Goal: Information Seeking & Learning: Learn about a topic

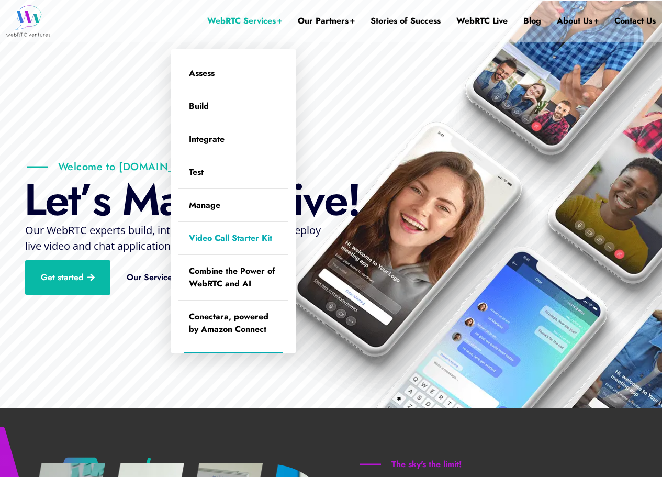
click at [247, 232] on link "Video Call Starter Kit" at bounding box center [233, 238] width 110 height 32
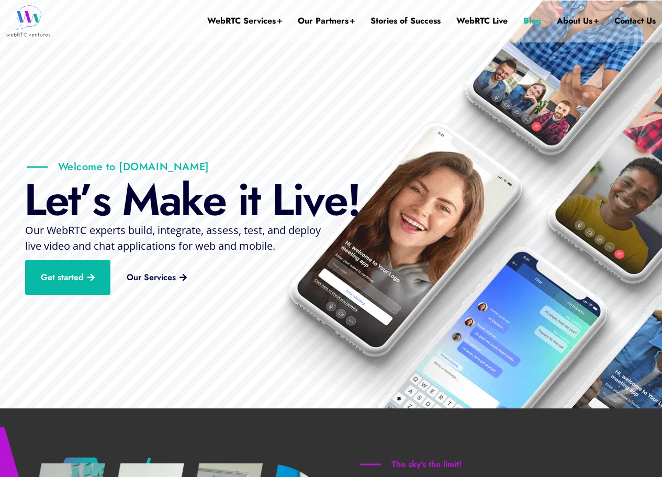
click at [538, 19] on link "Blog" at bounding box center [532, 21] width 18 height 42
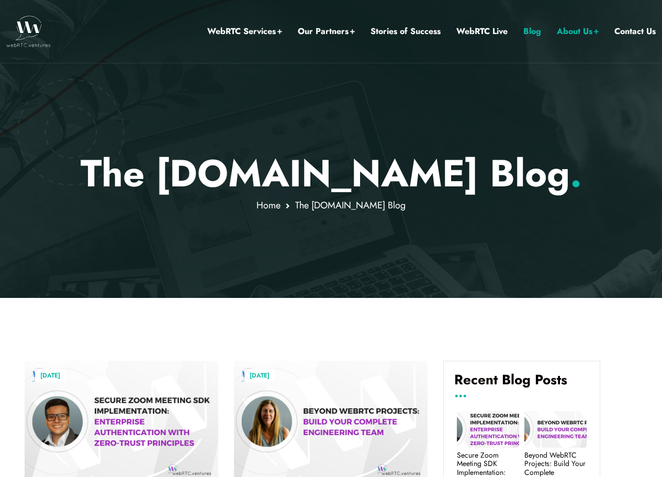
click at [175, 291] on div at bounding box center [331, 149] width 662 height 298
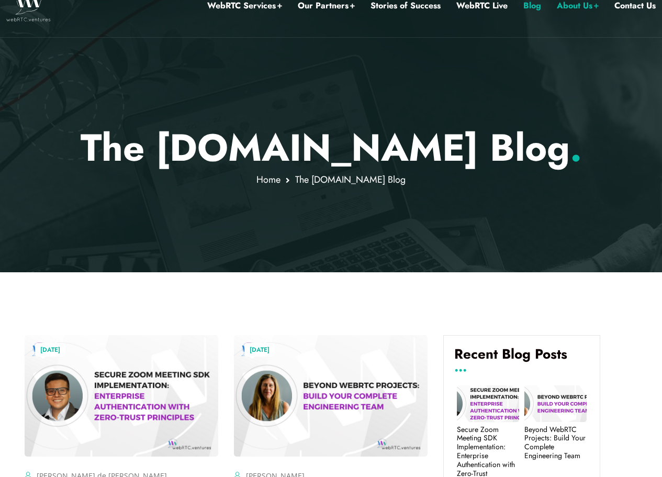
scroll to position [256, 0]
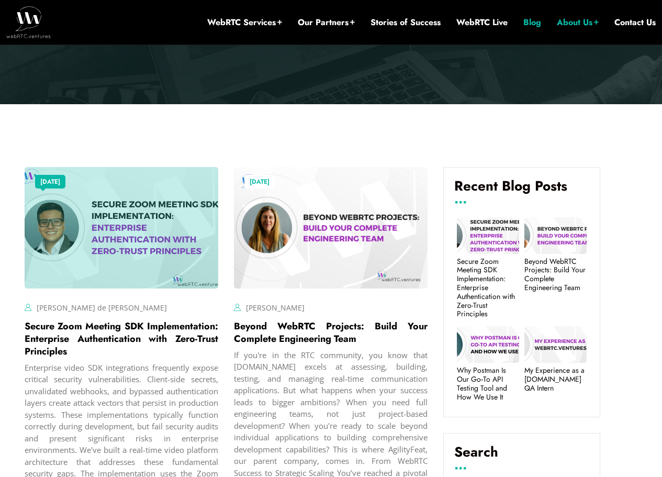
click at [155, 222] on div at bounding box center [122, 227] width 194 height 121
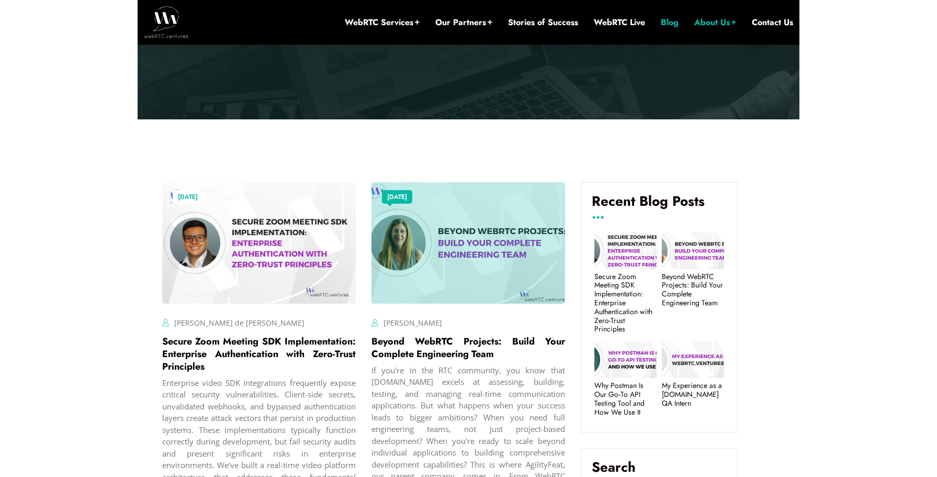
scroll to position [243, 0]
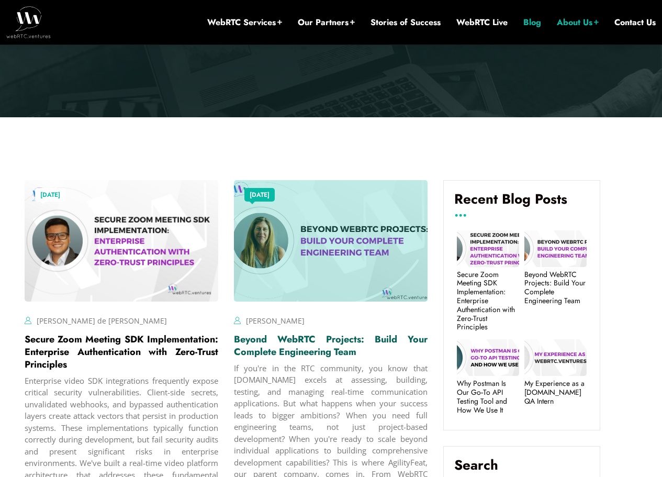
click at [282, 343] on link "Beyond WebRTC Projects: Build Your Complete Engineering Team" at bounding box center [331, 345] width 194 height 26
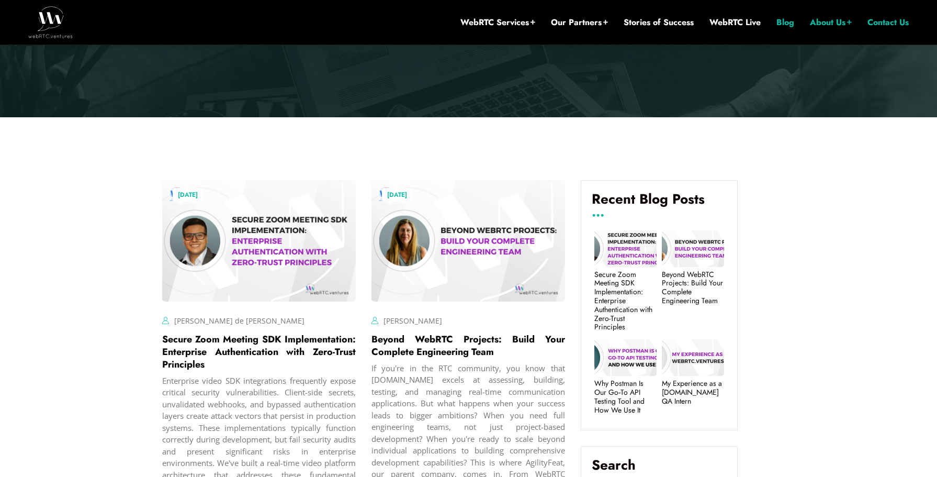
click at [661, 28] on li "Contact Us" at bounding box center [887, 22] width 41 height 44
click at [661, 26] on link "WebRTC Live" at bounding box center [734, 23] width 51 height 12
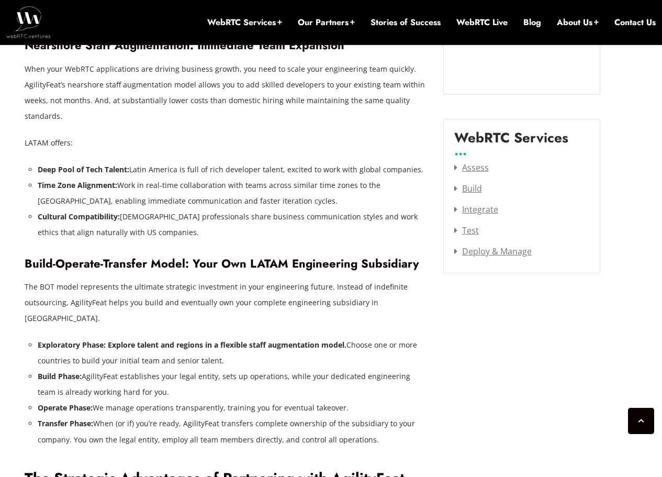
scroll to position [1313, 0]
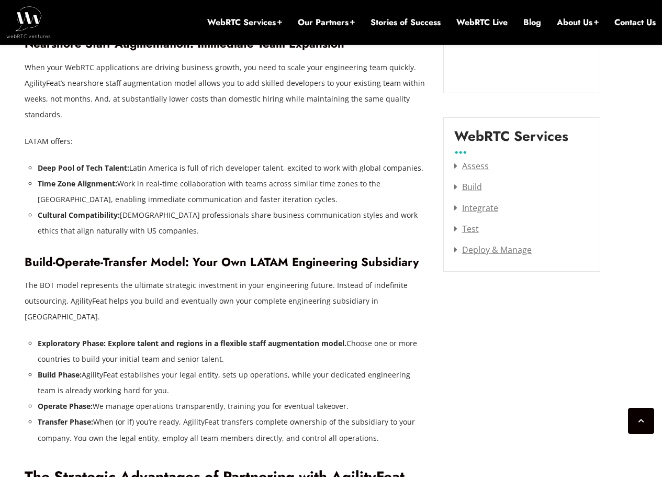
click at [265, 288] on p "The BOT model represents the ultimate strategic investment in your engineering …" at bounding box center [226, 300] width 403 height 47
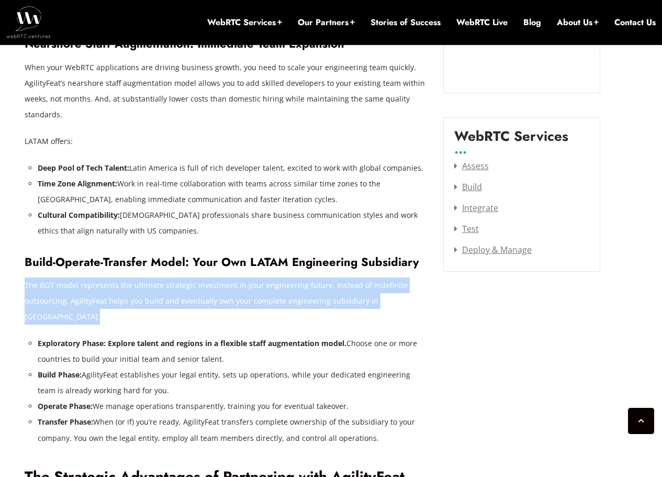
click at [265, 288] on p "The BOT model represents the ultimate strategic investment in your engineering …" at bounding box center [226, 300] width 403 height 47
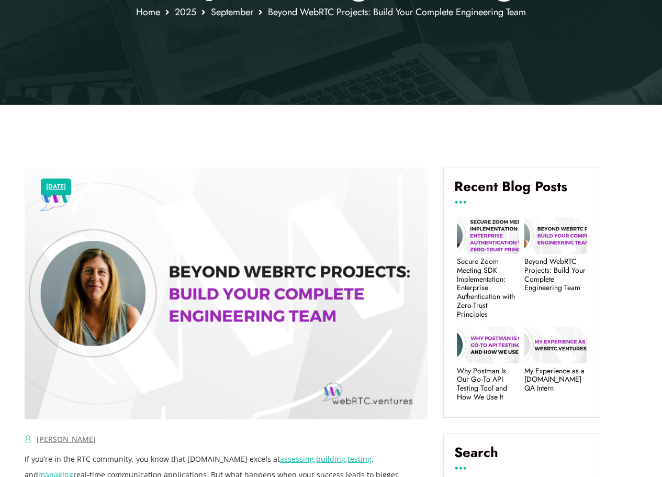
scroll to position [0, 0]
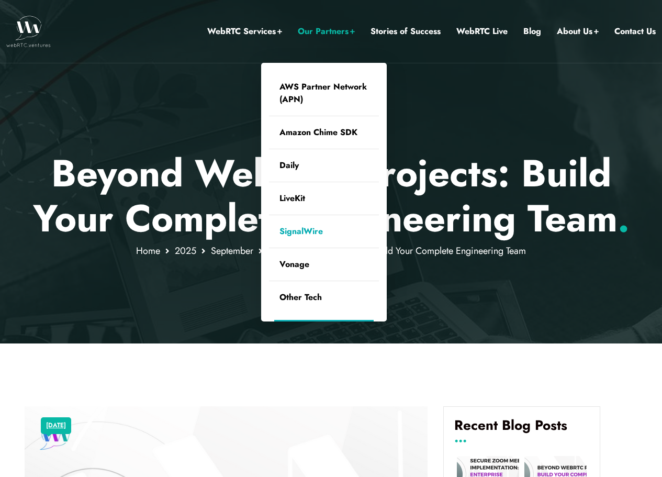
click at [299, 234] on link "SignalWire" at bounding box center [324, 231] width 110 height 32
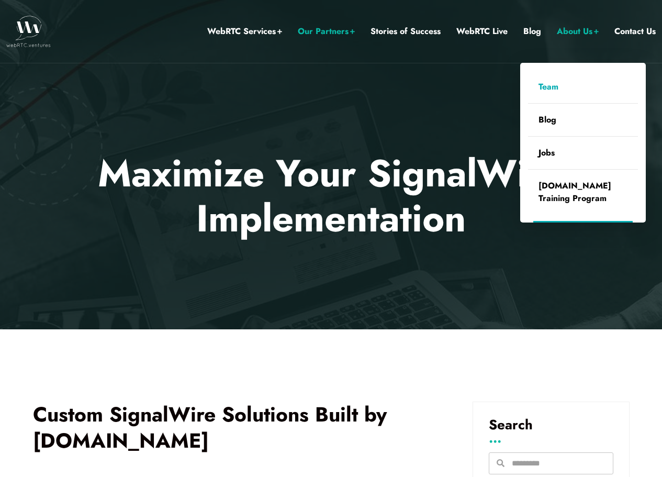
click at [553, 88] on link "Team" at bounding box center [583, 87] width 110 height 32
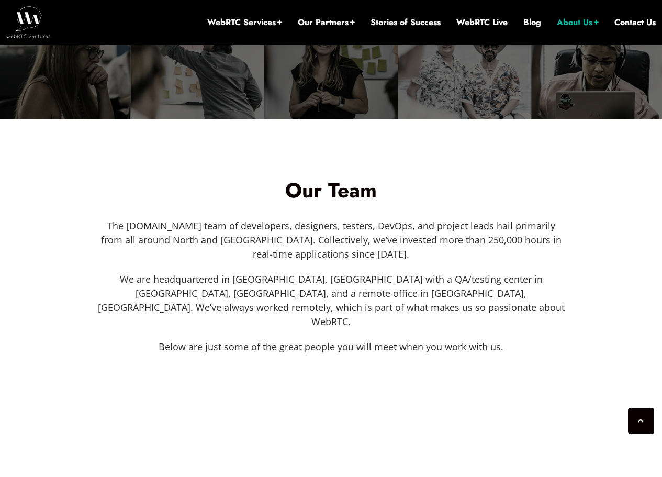
scroll to position [273, 0]
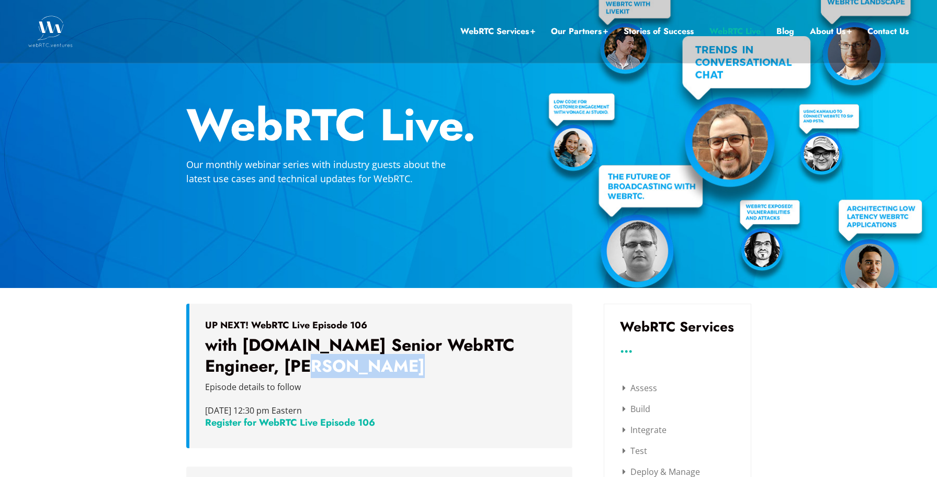
drag, startPoint x: 291, startPoint y: 370, endPoint x: 382, endPoint y: 366, distance: 91.6
click at [379, 366] on h3 "with [DOMAIN_NAME] Senior WebRTC Engineer, [PERSON_NAME]" at bounding box center [381, 355] width 352 height 41
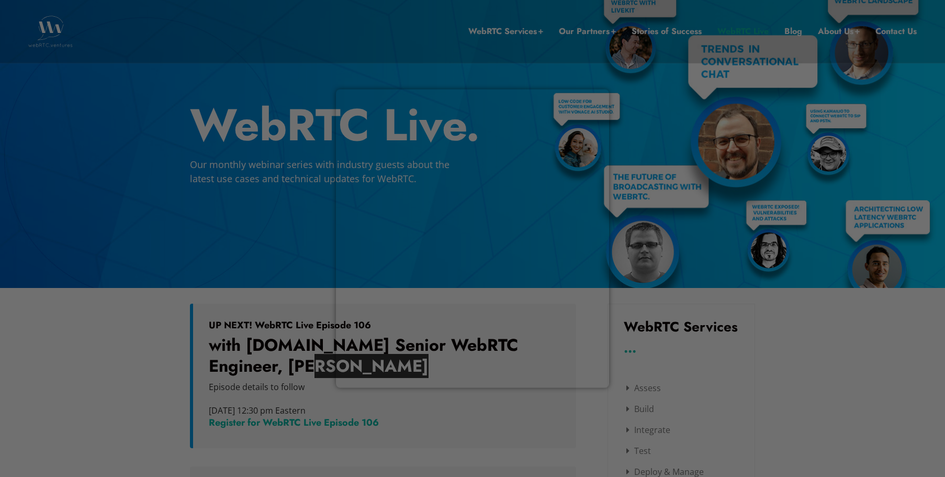
drag, startPoint x: 412, startPoint y: 368, endPoint x: 291, endPoint y: 368, distance: 120.3
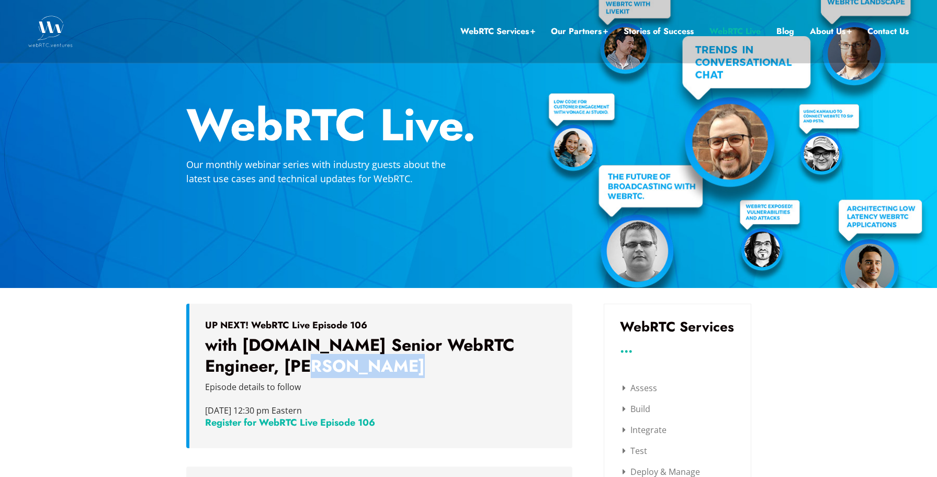
drag, startPoint x: 287, startPoint y: 368, endPoint x: 424, endPoint y: 366, distance: 137.1
click at [424, 366] on h3 "with WebRTC.ventures Senior WebRTC Engineer, Alfred Gonzalez" at bounding box center [381, 355] width 352 height 41
copy h3 "Alfred Gonzalez"
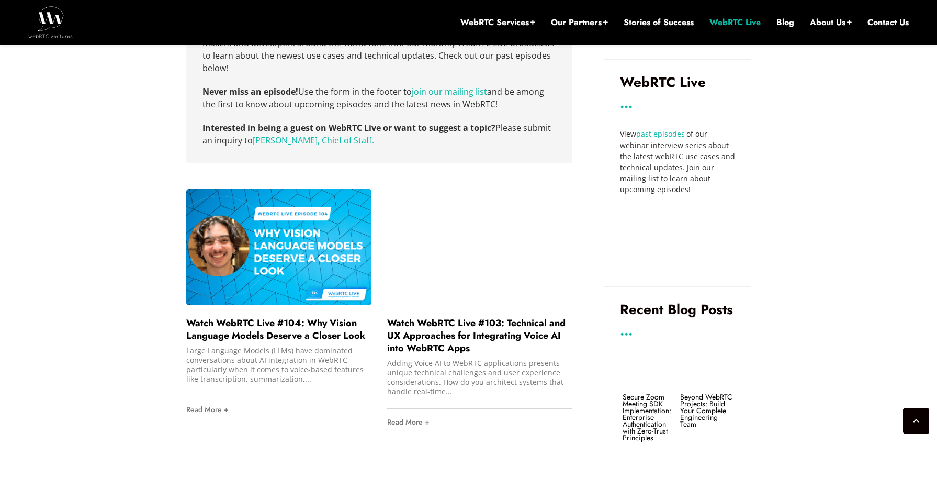
scroll to position [546, 0]
